Goal: Check status

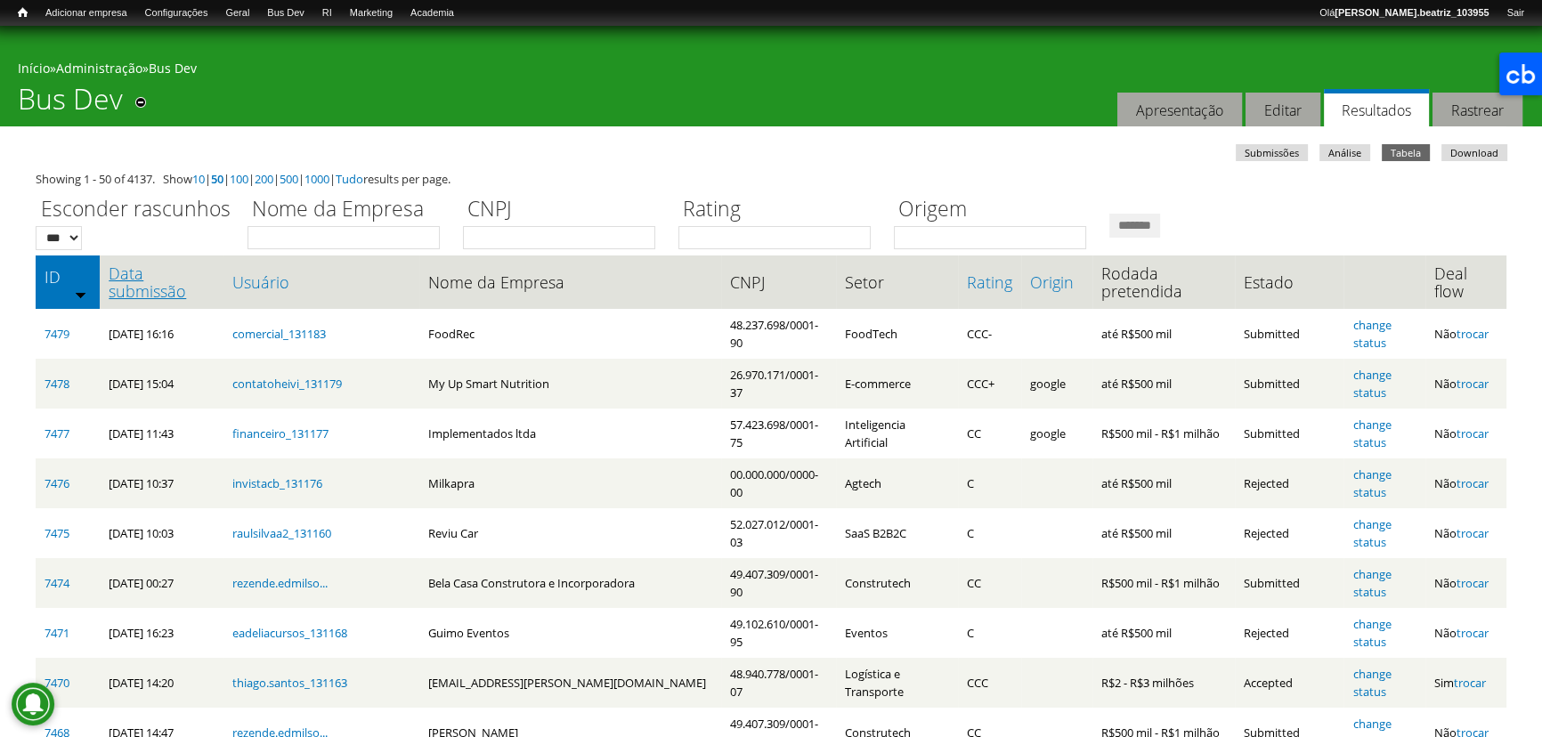
click at [171, 293] on link "Data submissão" at bounding box center [161, 282] width 105 height 36
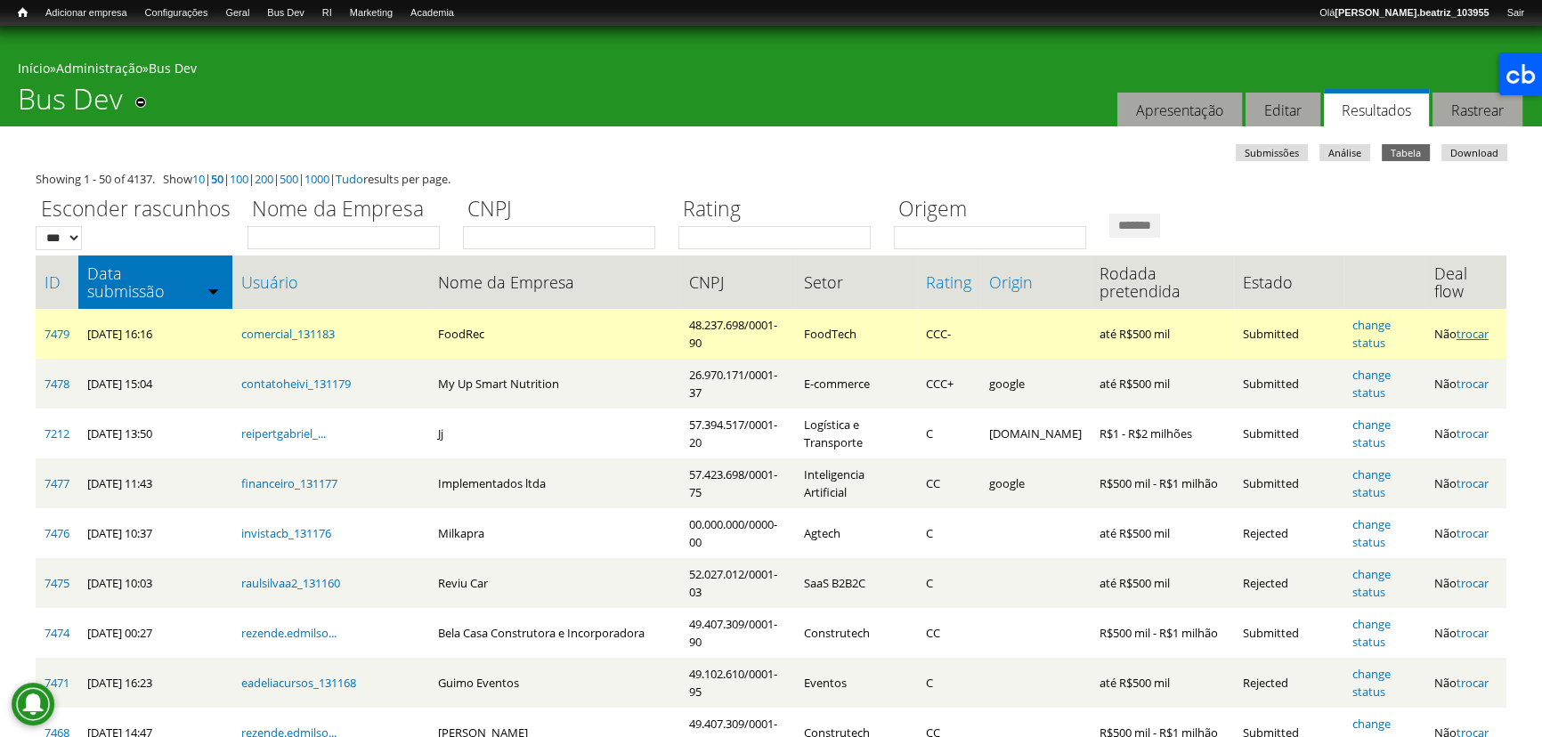
click at [1481, 339] on link "trocar" at bounding box center [1473, 334] width 32 height 16
